Goal: Transaction & Acquisition: Download file/media

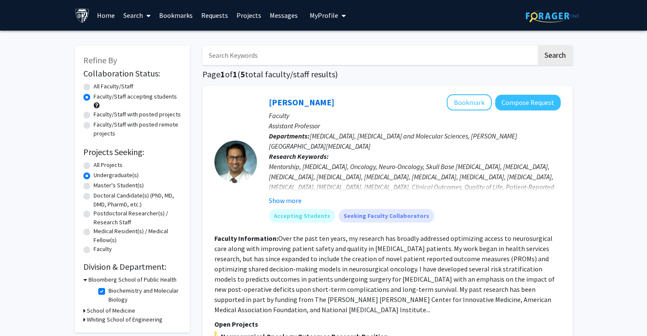
click at [367, 52] on input "Search Keywords" at bounding box center [369, 56] width 334 height 20
click at [367, 52] on input "p" at bounding box center [369, 56] width 334 height 20
type input "palia"
click at [537, 46] on button "Search" at bounding box center [554, 56] width 35 height 20
radio input "true"
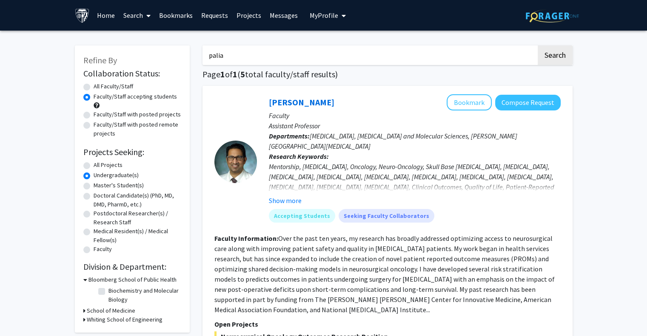
radio input "true"
checkbox input "false"
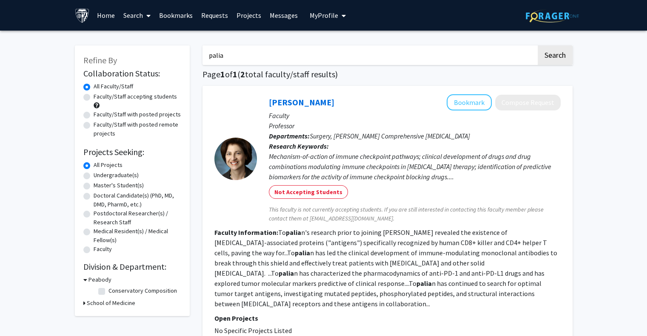
click at [359, 58] on input "palia" at bounding box center [369, 56] width 334 height 20
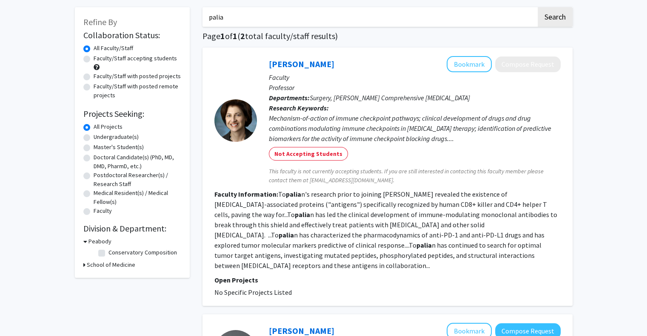
scroll to position [37, 0]
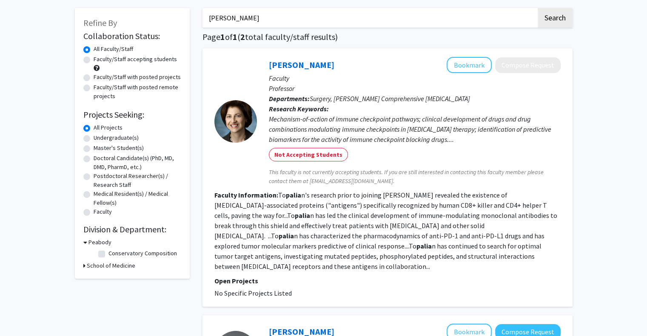
type input "[PERSON_NAME]"
click at [537, 8] on button "Search" at bounding box center [554, 18] width 35 height 20
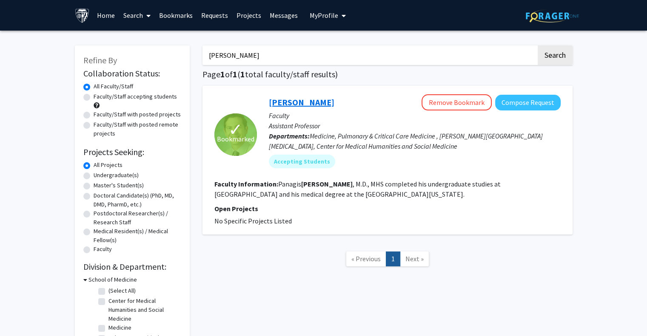
click at [304, 102] on link "[PERSON_NAME]" at bounding box center [301, 102] width 65 height 11
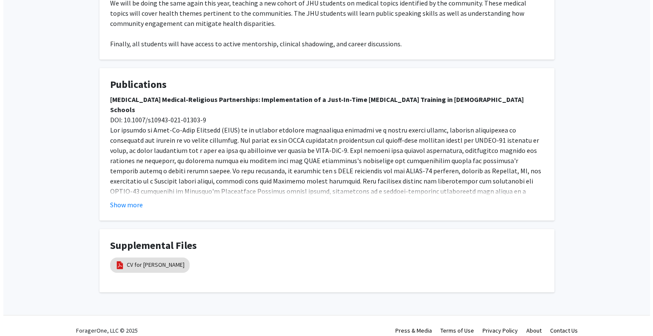
scroll to position [459, 0]
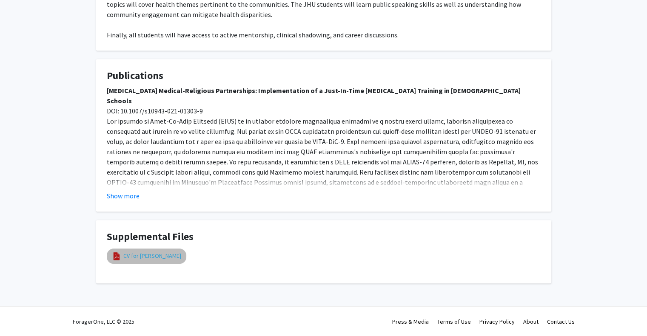
click at [160, 254] on link "CV for [PERSON_NAME]" at bounding box center [152, 256] width 58 height 9
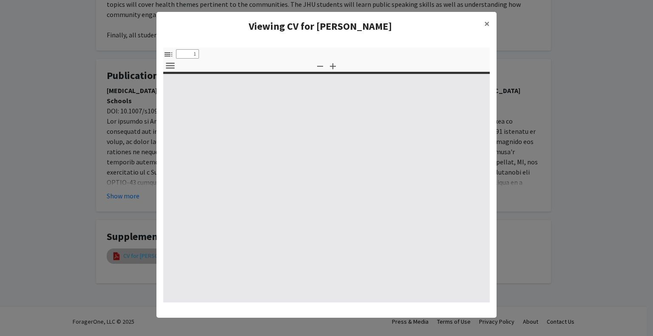
select select "custom"
type input "0"
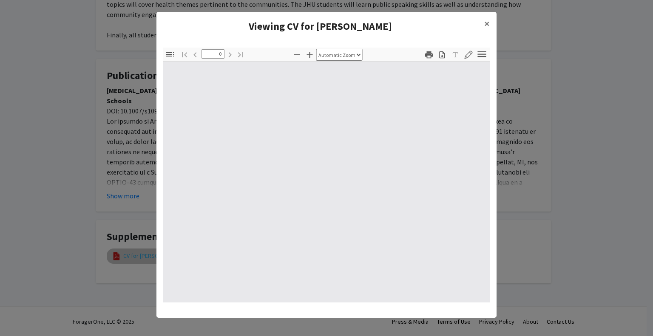
select select "custom"
type input "1"
select select "auto"
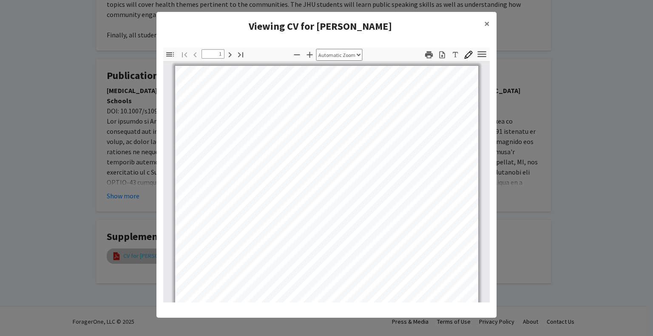
scroll to position [0, 0]
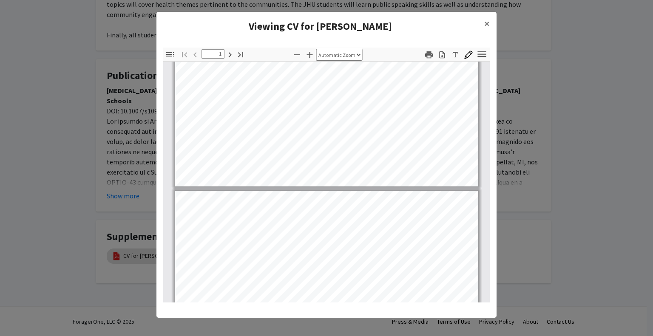
type input "2"
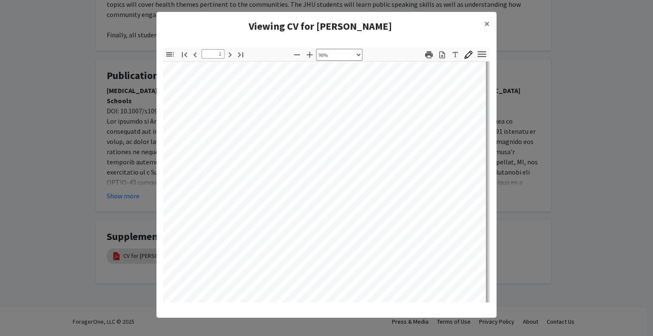
select select "custom"
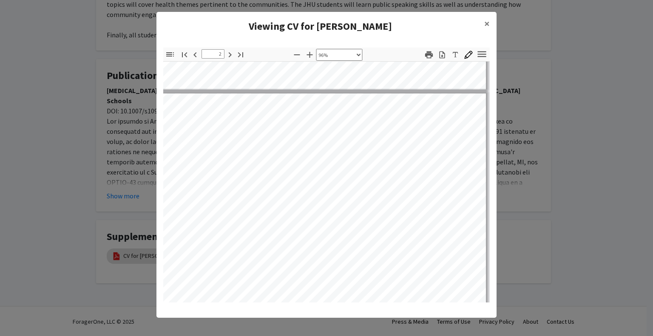
type input "1"
select select "custom"
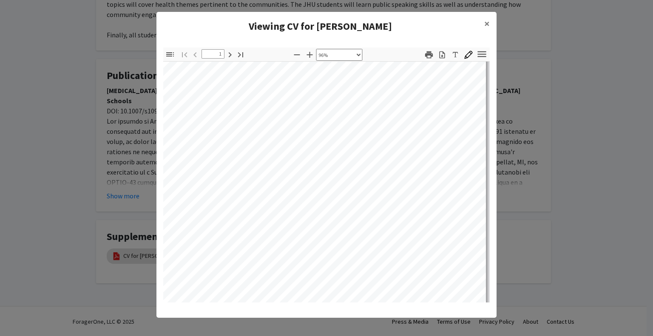
type input "2"
select select "custom"
type input "3"
select select "custom"
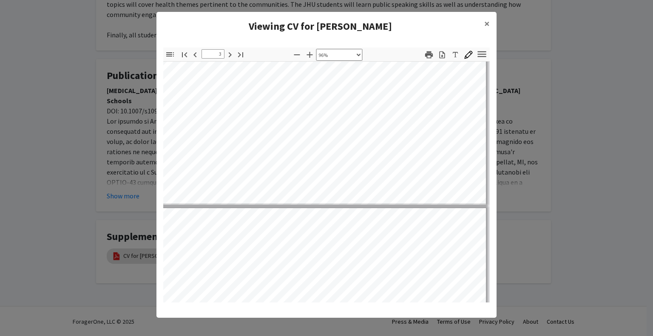
type input "4"
select select "custom"
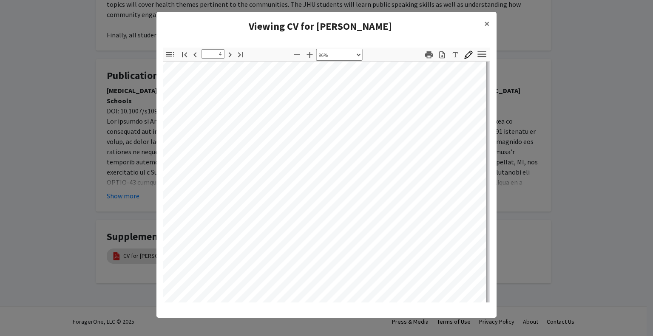
type input "5"
select select "custom"
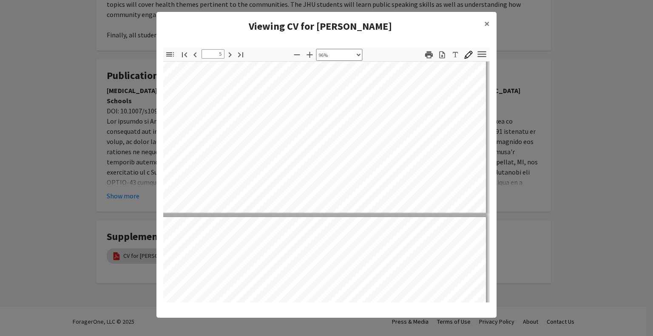
type input "6"
select select "custom"
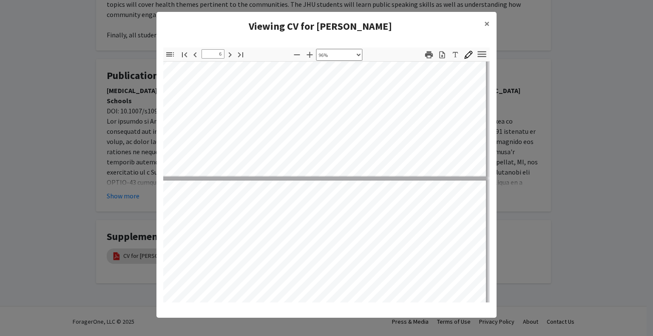
type input "7"
select select "custom"
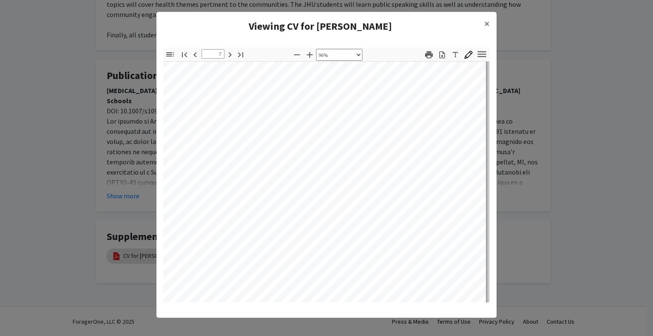
type input "8"
select select "custom"
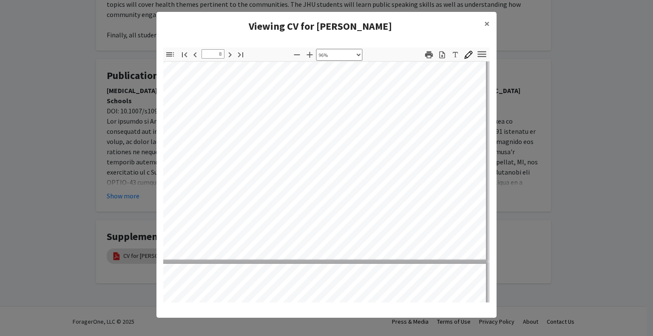
type input "9"
select select "custom"
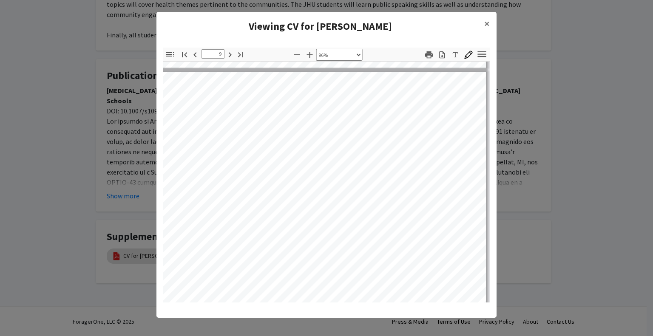
type input "8"
select select "custom"
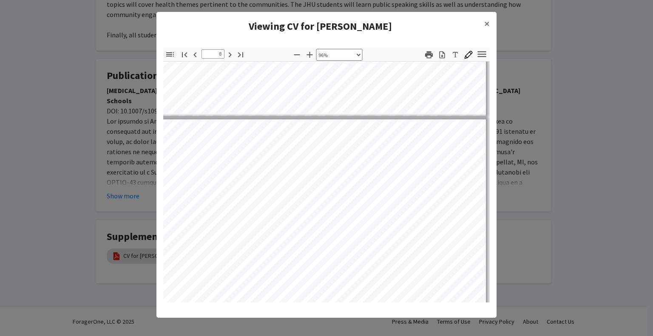
type input "7"
select select "custom"
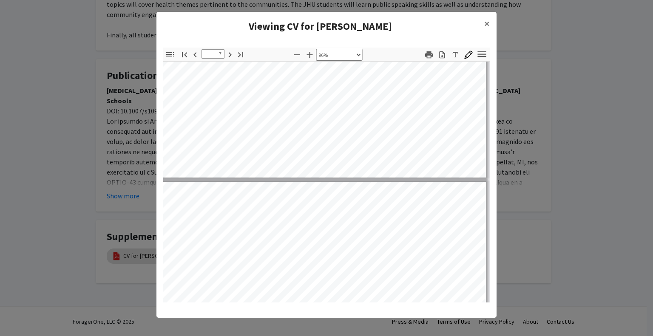
type input "6"
select select "custom"
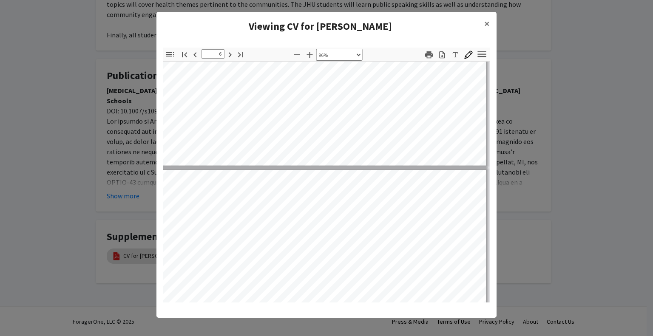
type input "5"
select select "custom"
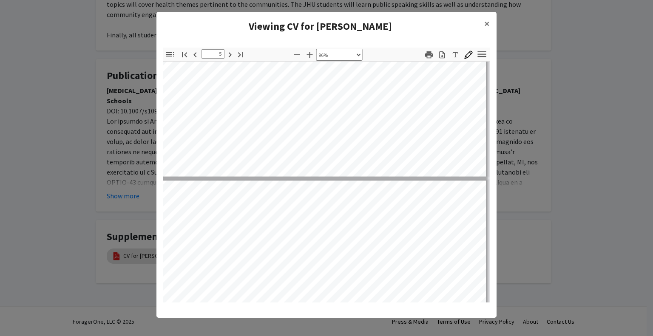
type input "4"
select select "custom"
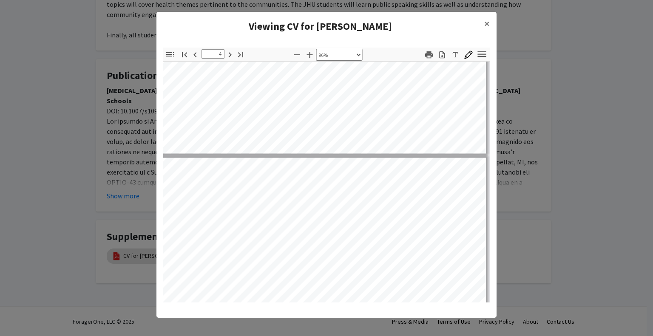
type input "3"
select select "custom"
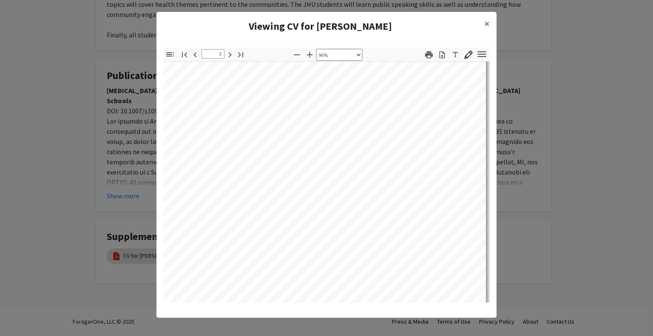
scroll to position [942, 20]
click at [117, 128] on modal-container "Viewing CV for [PERSON_NAME] × Thumbnails Document Outline Attachments Layers C…" at bounding box center [326, 168] width 653 height 336
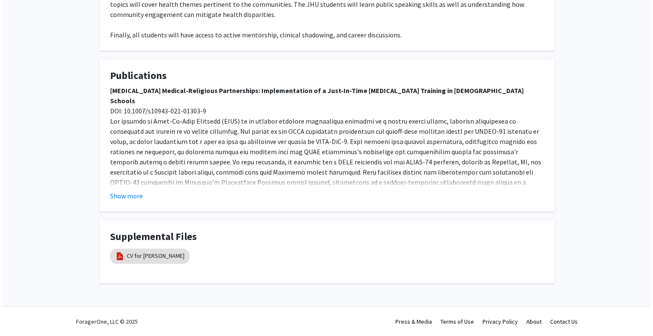
scroll to position [459, 0]
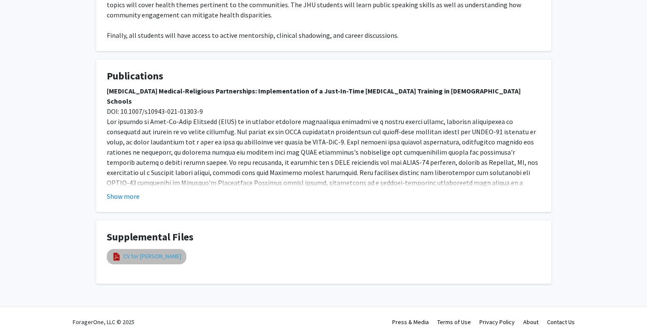
click at [134, 258] on link "CV for [PERSON_NAME]" at bounding box center [152, 256] width 58 height 9
select select "custom"
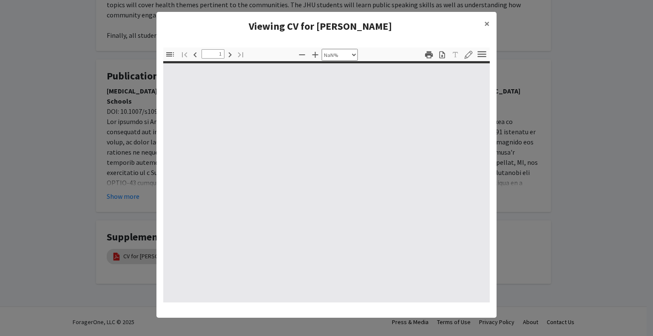
type input "0"
select select "custom"
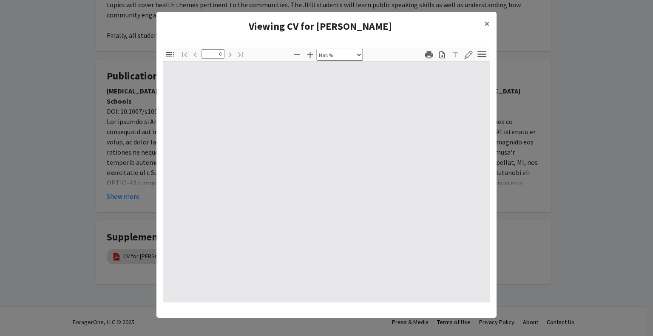
type input "1"
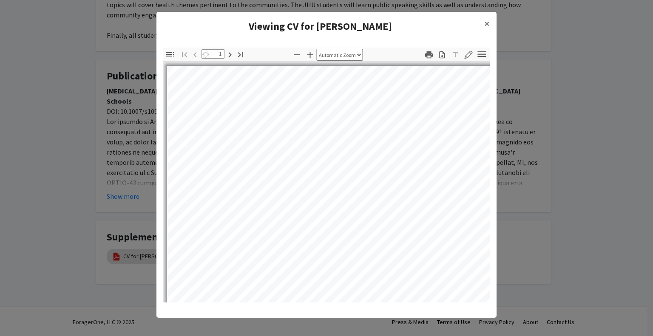
select select "custom"
type input "2"
select select "custom"
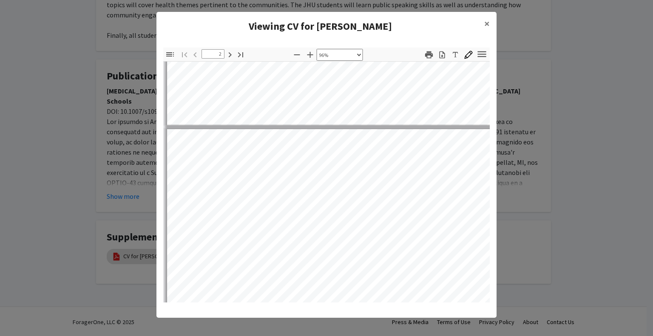
scroll to position [376, 0]
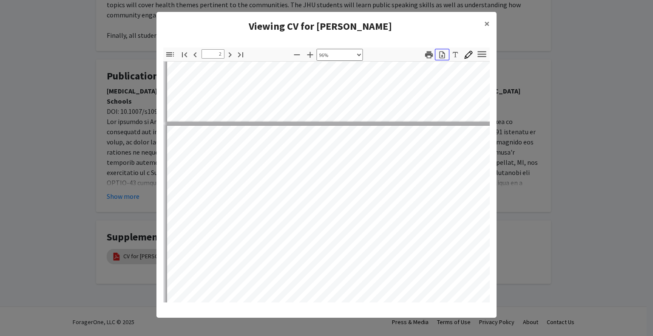
click at [441, 57] on icon "button" at bounding box center [442, 55] width 9 height 9
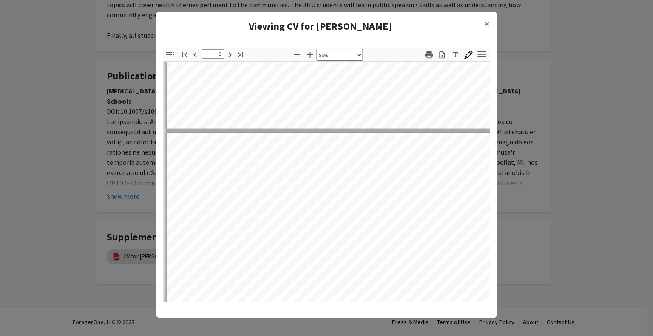
type input "1"
select select "custom"
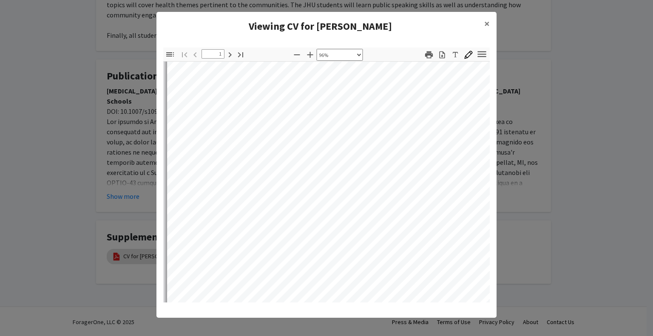
scroll to position [180, 0]
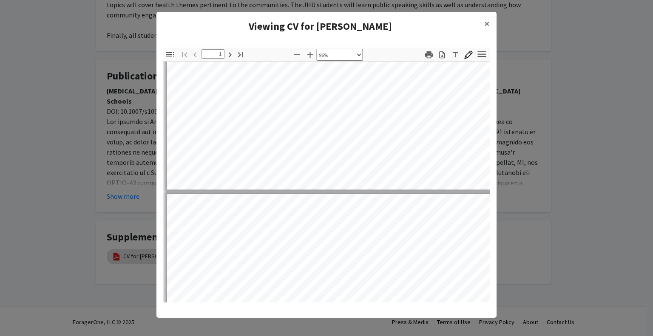
type input "2"
select select "custom"
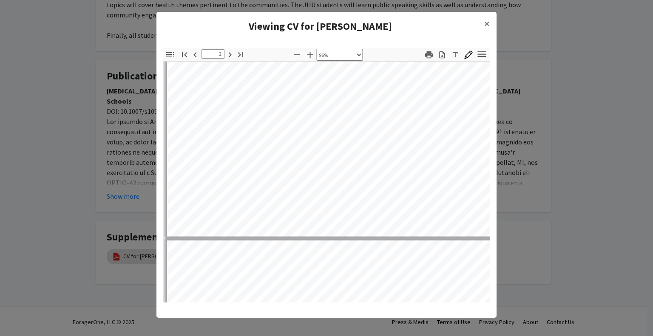
scroll to position [2, 0]
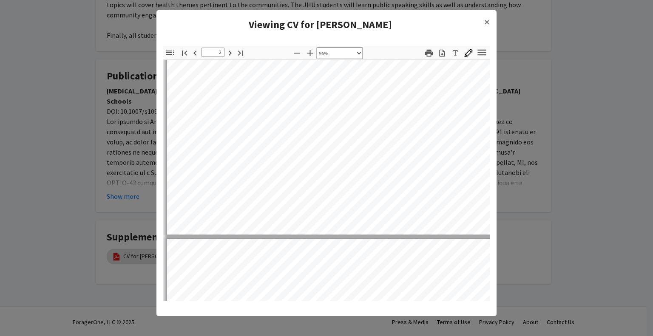
type input "3"
select select "custom"
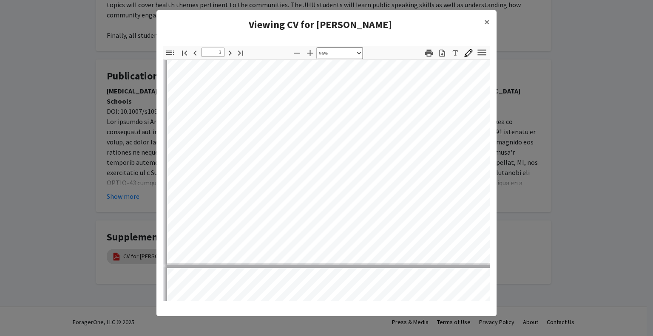
type input "4"
select select "custom"
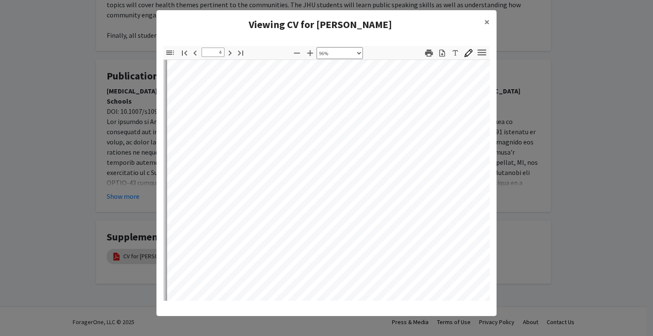
scroll to position [1374, 0]
